Goal: Task Accomplishment & Management: Use online tool/utility

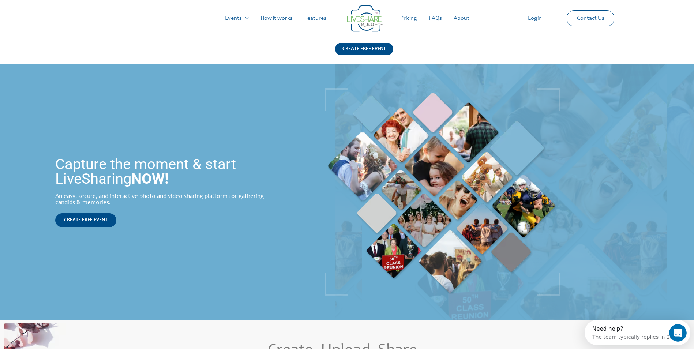
click at [272, 18] on link "How it works" at bounding box center [277, 18] width 44 height 23
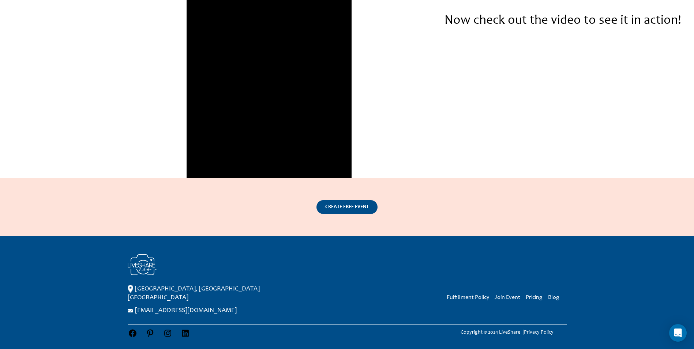
scroll to position [1172, 0]
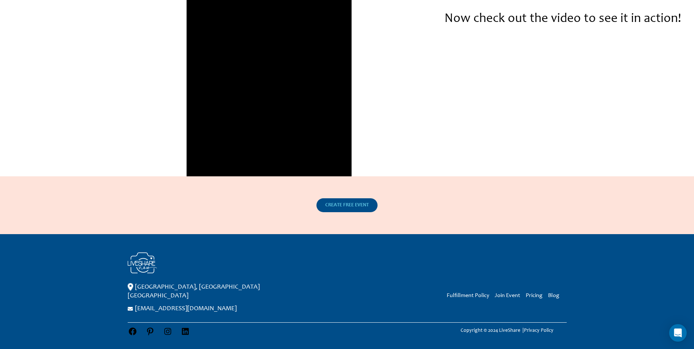
click at [344, 206] on span "CREATE FREE EVENT" at bounding box center [347, 205] width 44 height 5
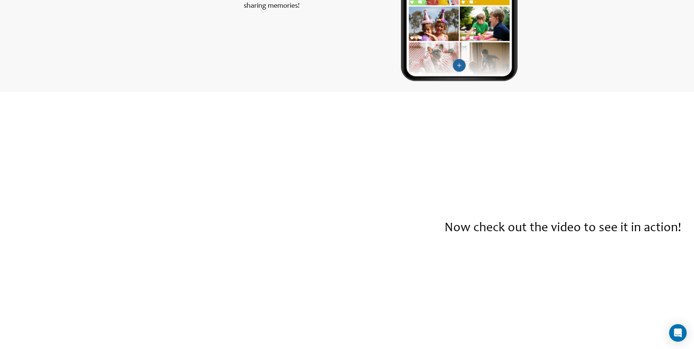
scroll to position [972, 0]
